Goal: Task Accomplishment & Management: Complete application form

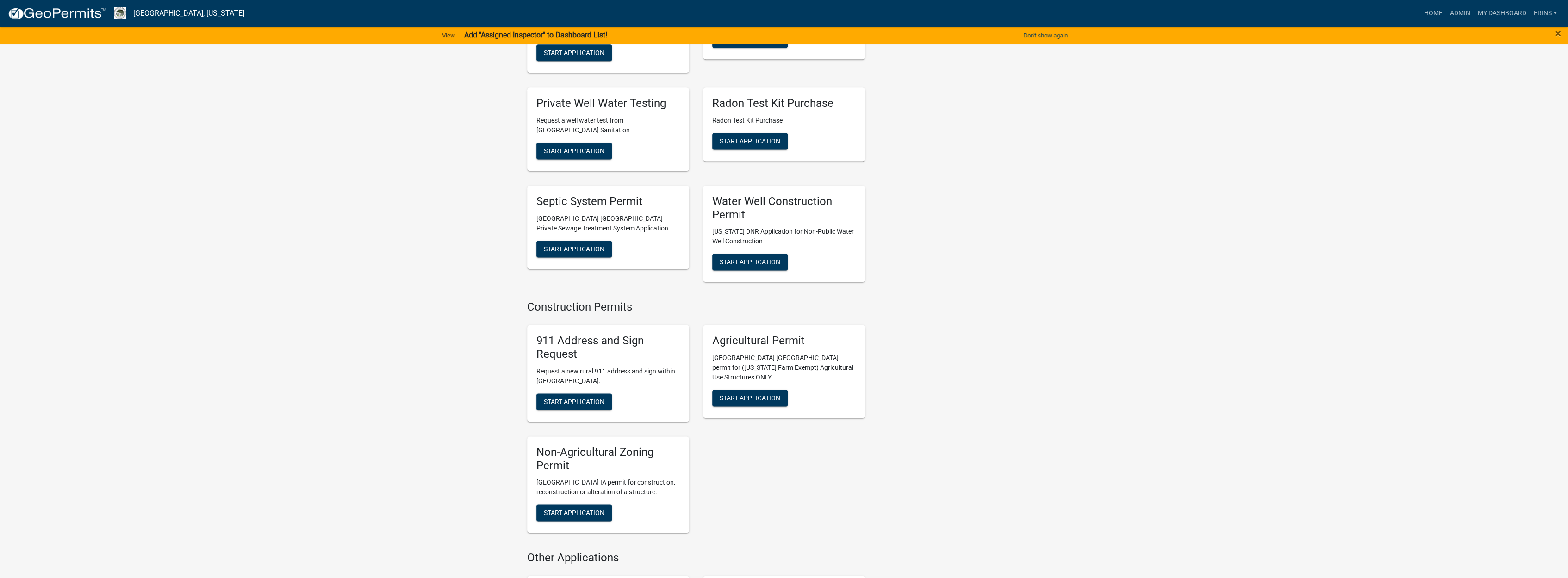
scroll to position [1196, 0]
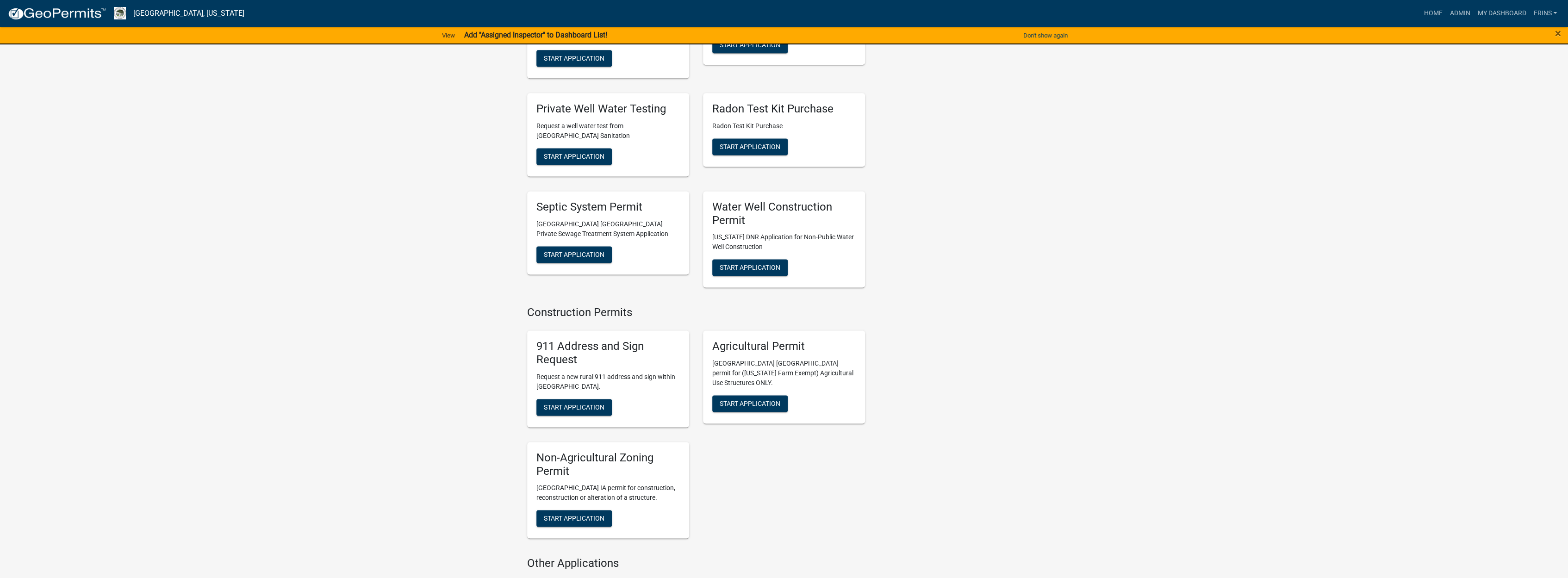
click at [591, 355] on h5 "911 Address and Sign Request" at bounding box center [608, 353] width 143 height 27
click at [589, 404] on span "Start Application" at bounding box center [574, 407] width 60 height 7
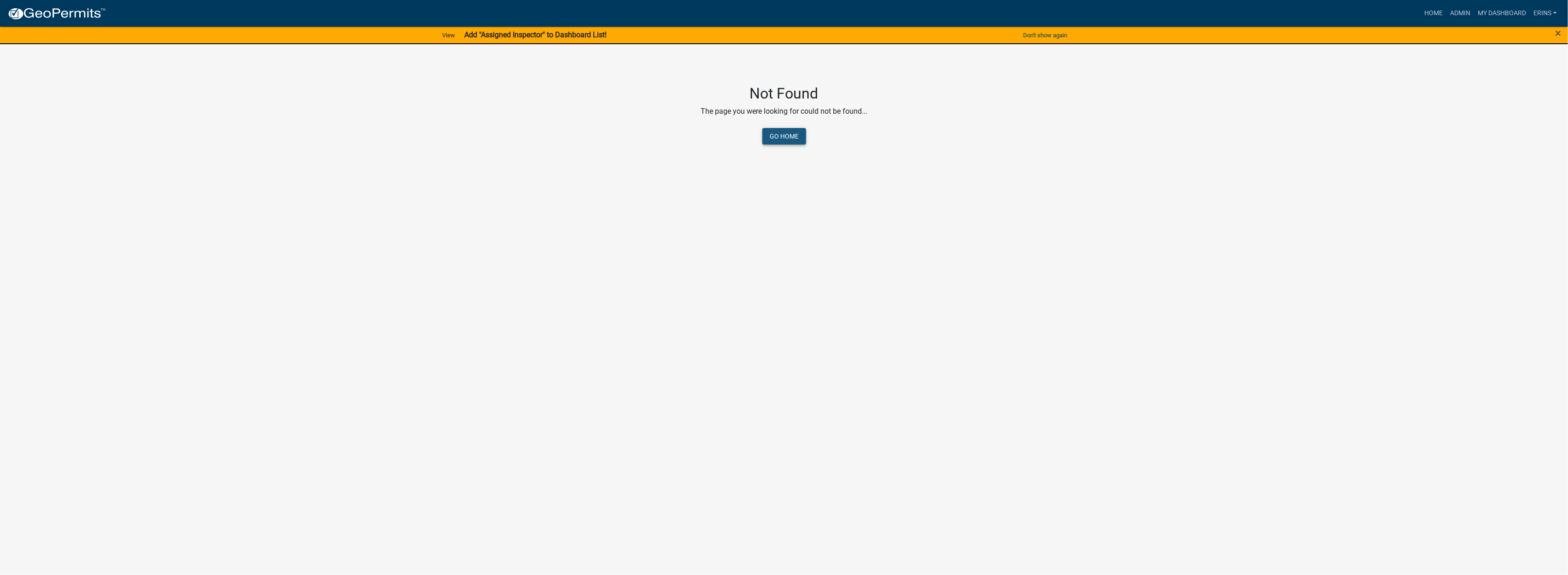
click at [786, 136] on link "Go Home" at bounding box center [784, 136] width 44 height 17
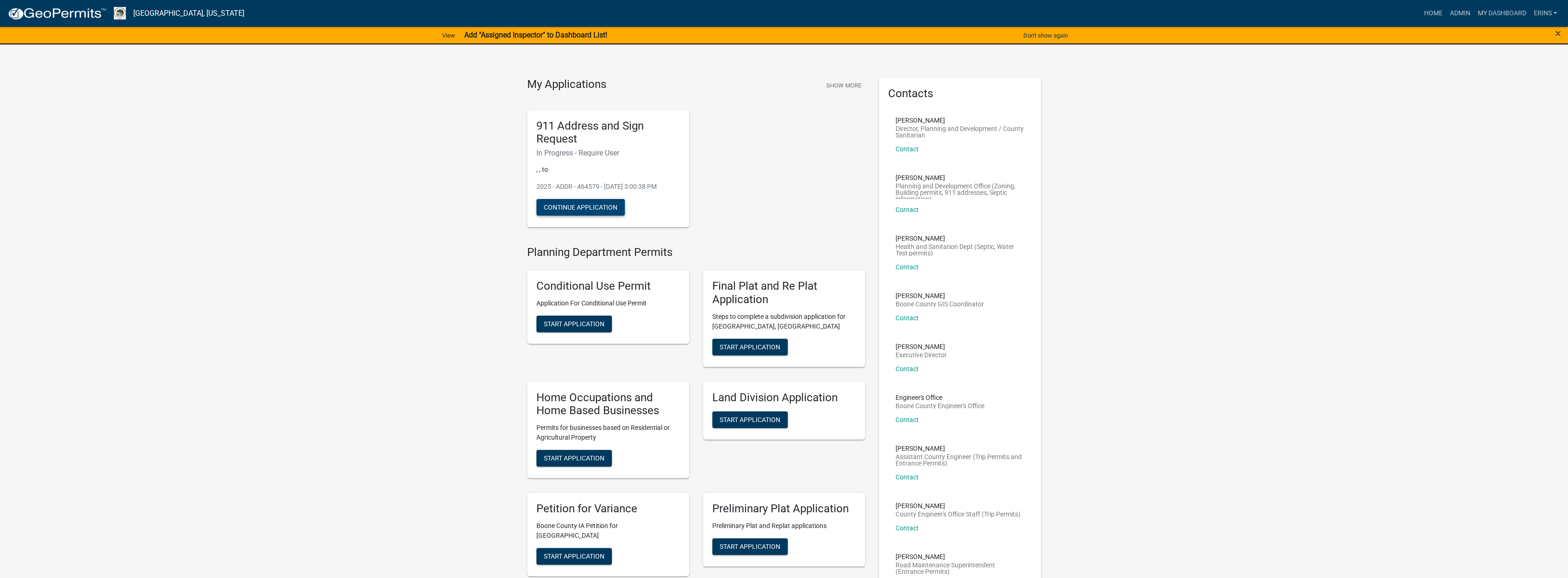
drag, startPoint x: 648, startPoint y: 175, endPoint x: 580, endPoint y: 209, distance: 76.0
click at [580, 209] on button "Continue Application" at bounding box center [580, 207] width 88 height 17
